Goal: Download file/media

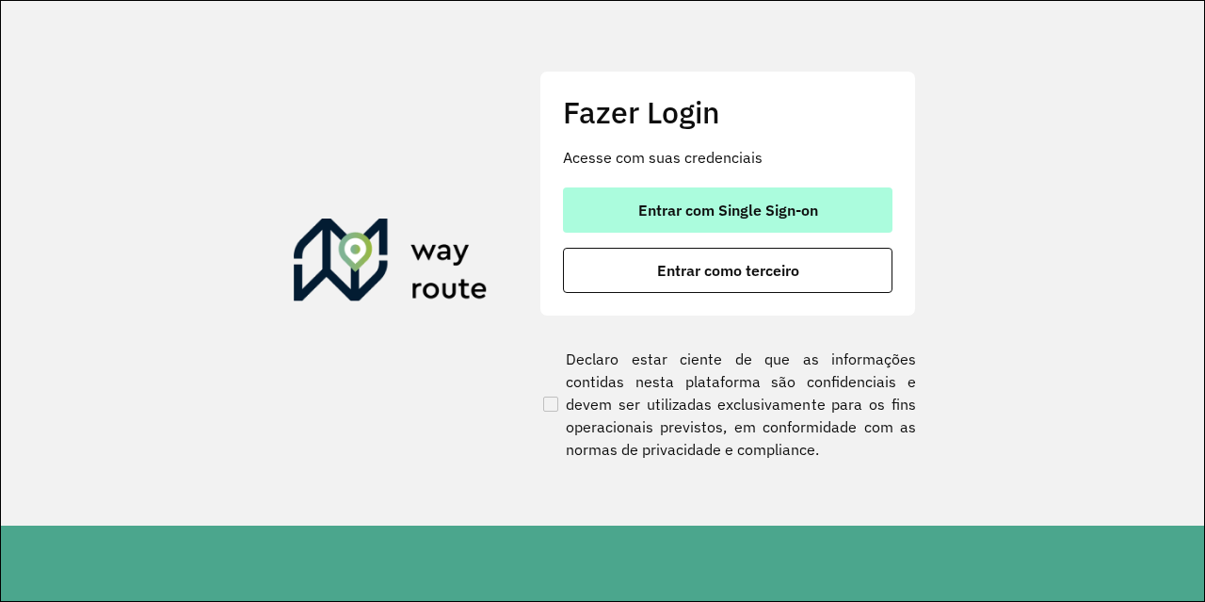
click at [793, 210] on span "Entrar com Single Sign-on" at bounding box center [728, 209] width 180 height 15
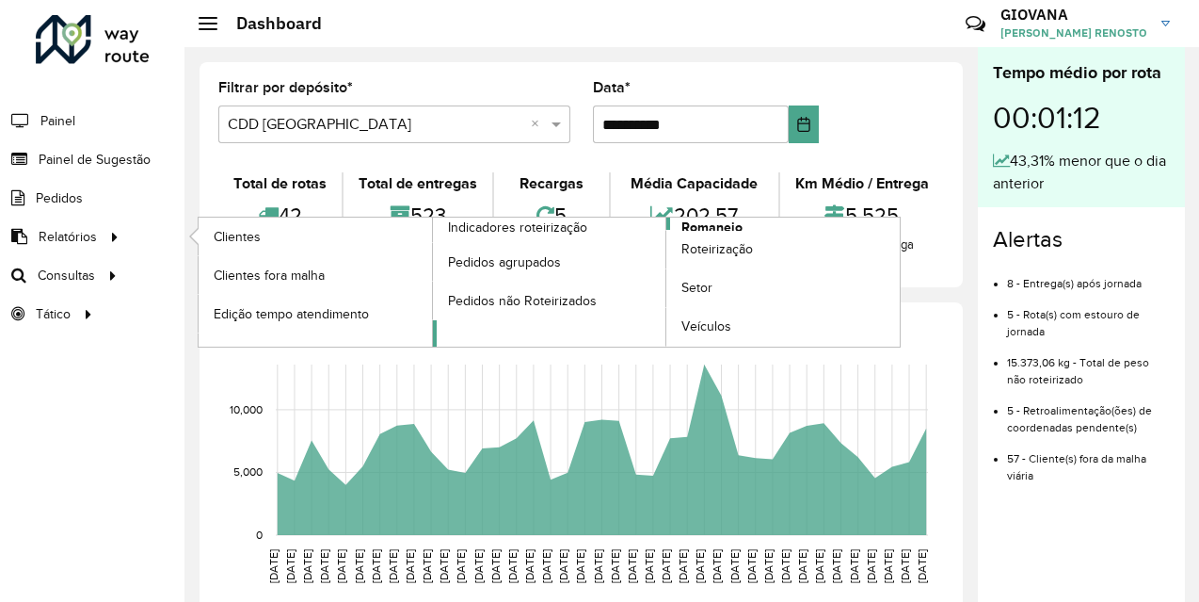
click at [731, 226] on span "Romaneio" at bounding box center [712, 227] width 61 height 20
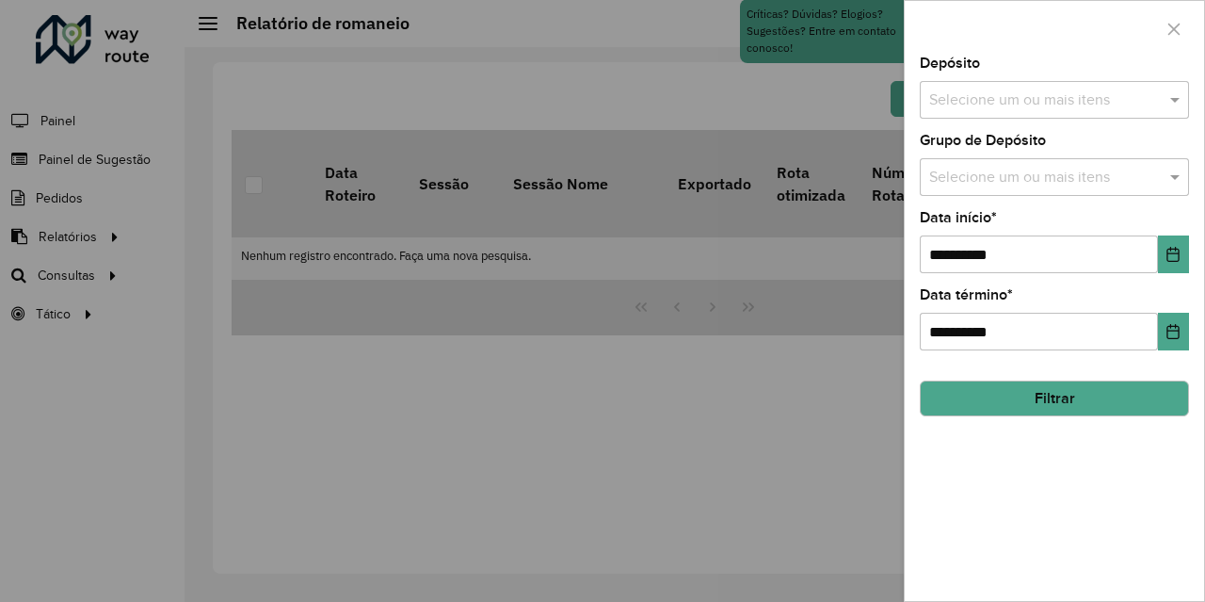
click at [1065, 98] on input "text" at bounding box center [1044, 100] width 241 height 23
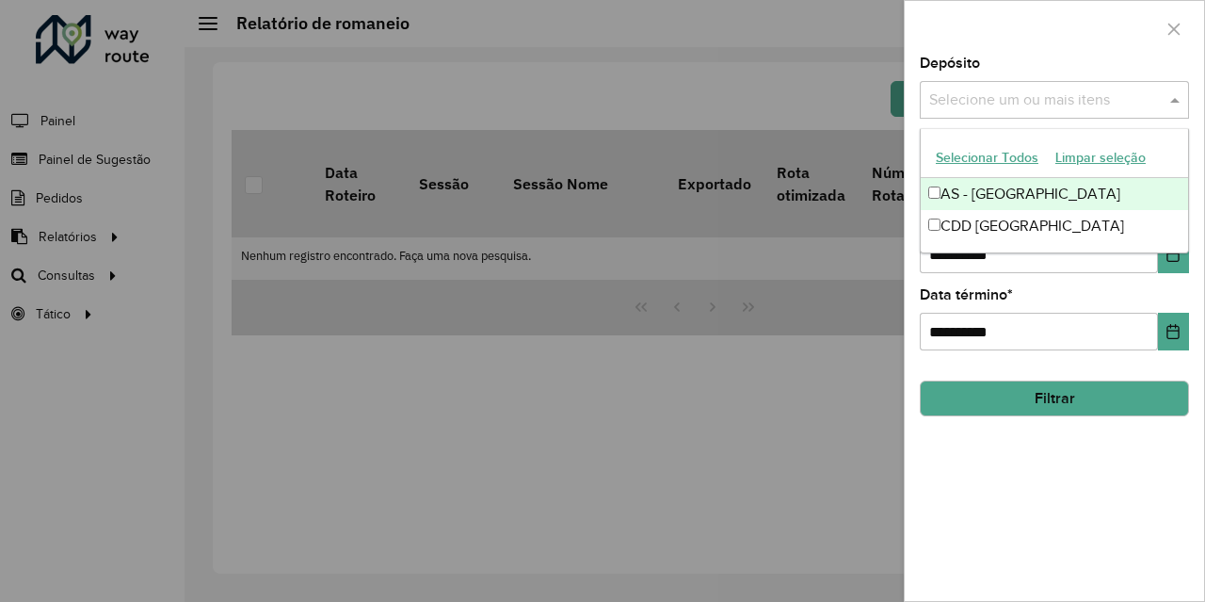
click at [1011, 153] on button "Selecionar Todos" at bounding box center [987, 157] width 120 height 29
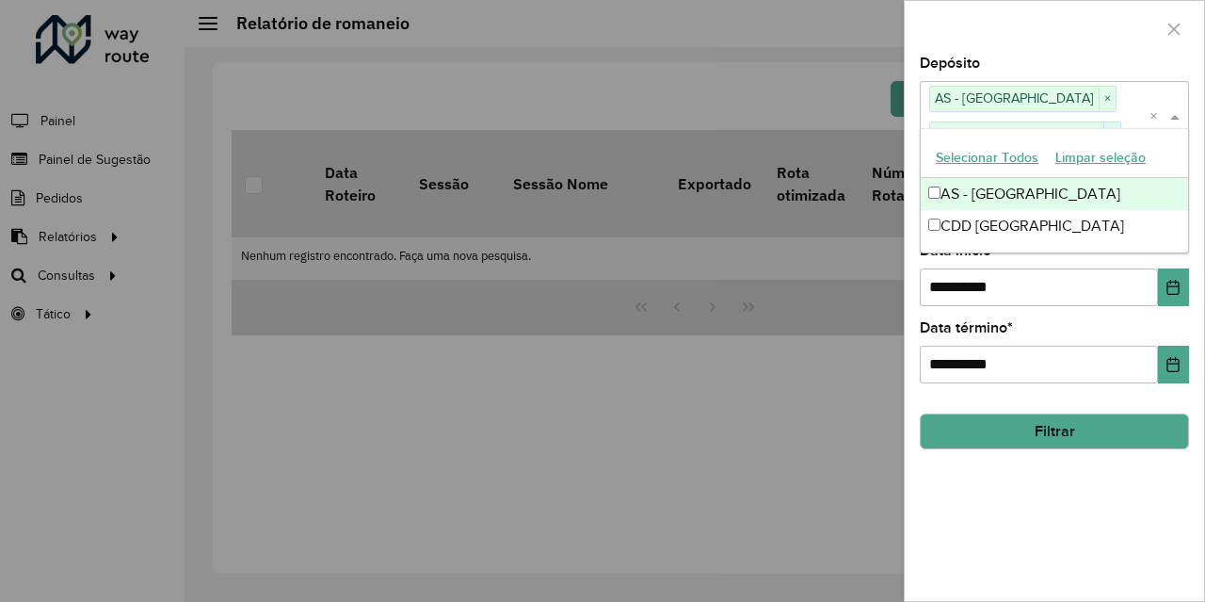
click at [1039, 503] on div "**********" at bounding box center [1054, 328] width 299 height 544
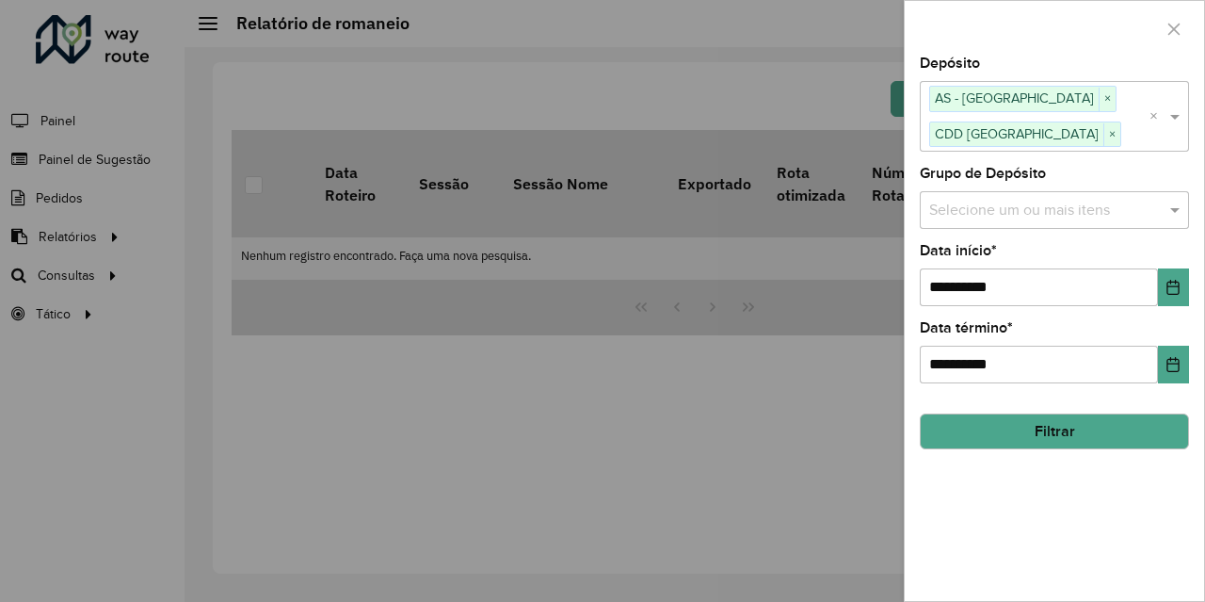
click at [1076, 432] on button "Filtrar" at bounding box center [1054, 431] width 269 height 36
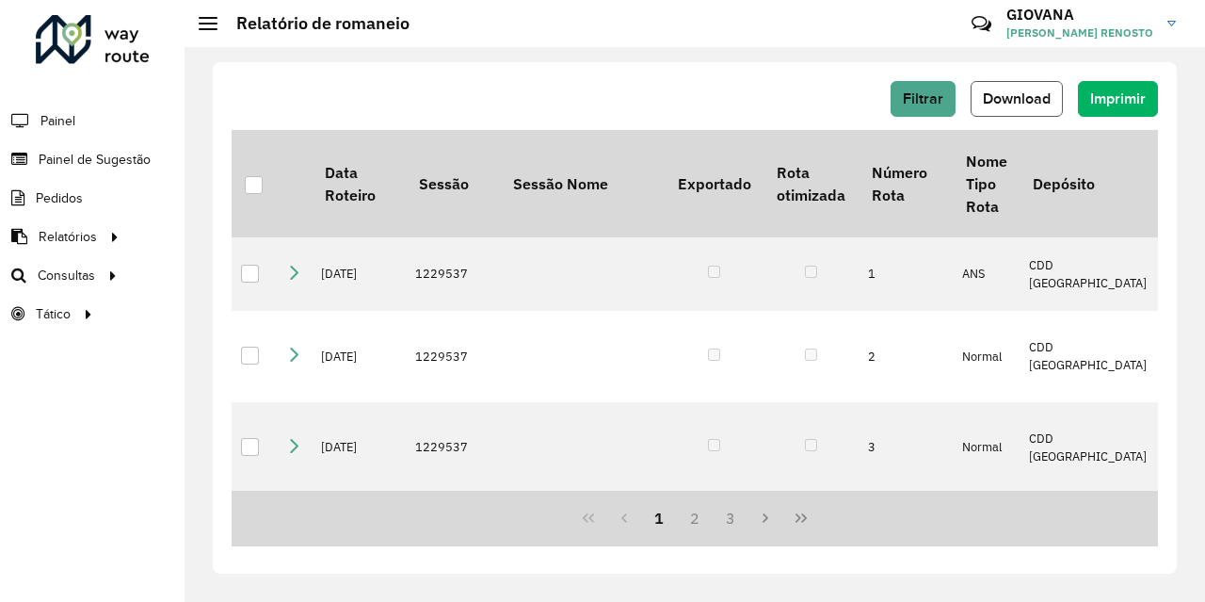
click at [1012, 109] on button "Download" at bounding box center [1017, 99] width 92 height 36
